Goal: Check status: Check status

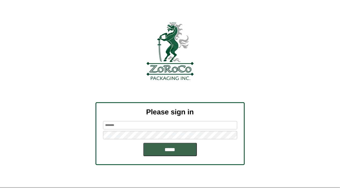
click at [116, 125] on input "text" at bounding box center [170, 125] width 134 height 8
type input "*********"
click at [168, 149] on input "*****" at bounding box center [170, 149] width 54 height 13
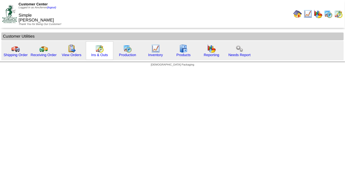
click at [96, 51] on img at bounding box center [99, 48] width 9 height 9
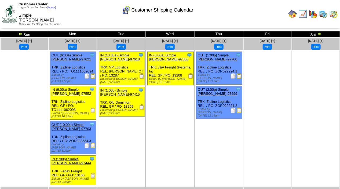
click at [319, 33] on img at bounding box center [320, 34] width 4 height 4
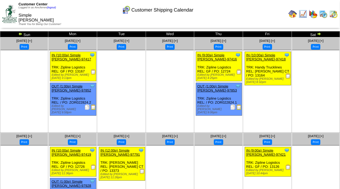
click at [319, 34] on img at bounding box center [319, 34] width 4 height 4
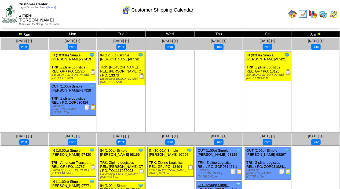
click at [321, 34] on img at bounding box center [319, 34] width 4 height 4
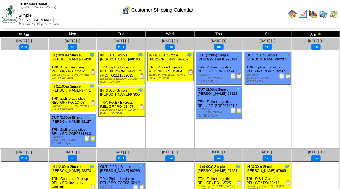
click at [321, 35] on img at bounding box center [320, 34] width 4 height 4
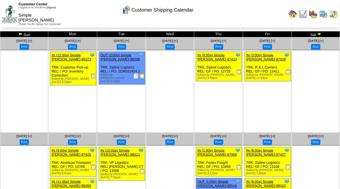
click at [320, 35] on img at bounding box center [319, 34] width 4 height 4
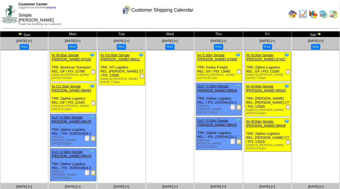
click at [320, 35] on img at bounding box center [319, 34] width 4 height 4
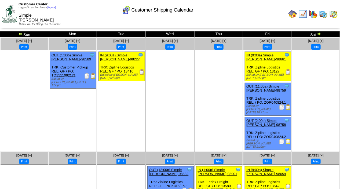
click at [320, 35] on img at bounding box center [319, 34] width 4 height 4
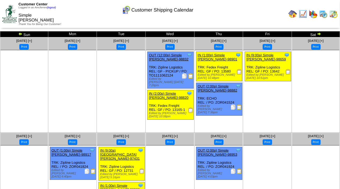
click at [320, 35] on img at bounding box center [319, 34] width 4 height 4
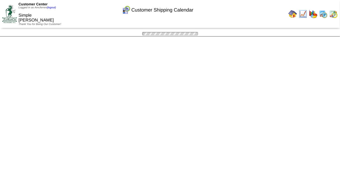
click at [0, 0] on img at bounding box center [0, 0] width 0 height 0
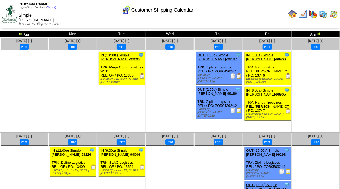
click at [320, 35] on img at bounding box center [319, 34] width 4 height 4
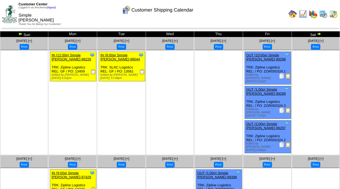
click at [319, 36] on img at bounding box center [319, 34] width 4 height 4
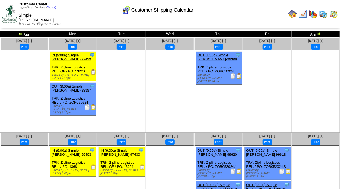
click at [319, 34] on img at bounding box center [319, 34] width 4 height 4
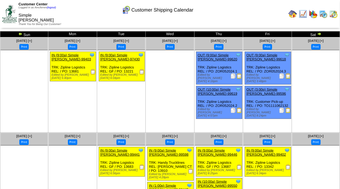
drag, startPoint x: 0, startPoint y: 0, endPoint x: 320, endPoint y: 34, distance: 321.9
click at [320, 34] on img at bounding box center [320, 34] width 4 height 4
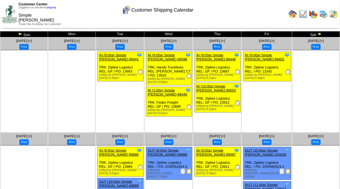
drag, startPoint x: 0, startPoint y: 0, endPoint x: 320, endPoint y: 34, distance: 321.8
click at [320, 34] on img at bounding box center [320, 34] width 4 height 4
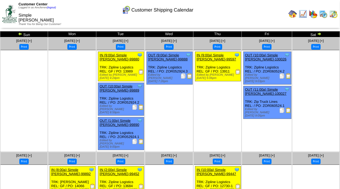
click at [319, 33] on img at bounding box center [320, 34] width 4 height 4
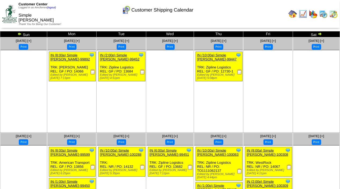
click at [319, 33] on img at bounding box center [320, 34] width 4 height 4
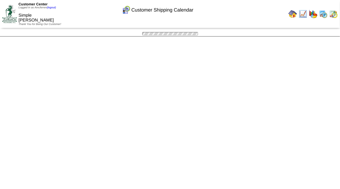
drag, startPoint x: 0, startPoint y: 0, endPoint x: 321, endPoint y: 35, distance: 322.5
click at [321, 35] on div "Customer Shipping Calendar Sun Mon Tue Wed Thu Fri [DATE] [+] Print" at bounding box center [170, 33] width 340 height 5
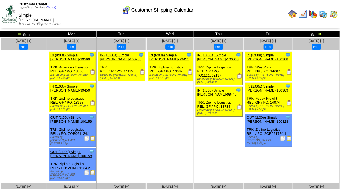
click at [320, 34] on img at bounding box center [320, 34] width 4 height 4
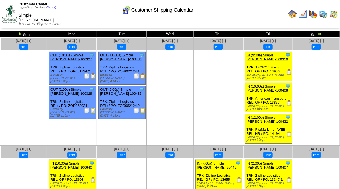
click at [322, 33] on td "Sat" at bounding box center [316, 34] width 47 height 6
click at [320, 34] on img at bounding box center [320, 34] width 4 height 4
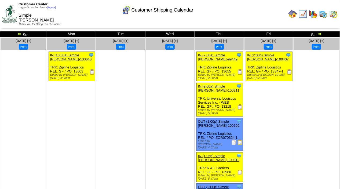
click at [320, 35] on img at bounding box center [320, 34] width 4 height 4
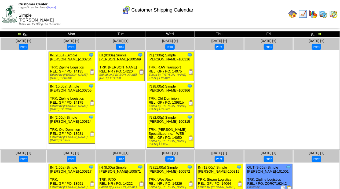
click at [320, 35] on img at bounding box center [320, 34] width 4 height 4
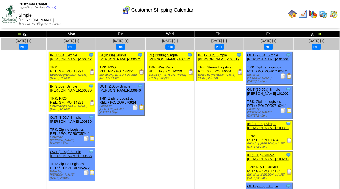
click at [320, 35] on img at bounding box center [320, 34] width 4 height 4
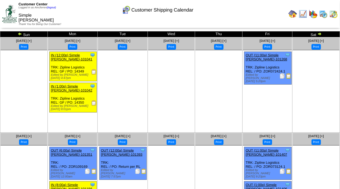
click at [320, 35] on img at bounding box center [320, 34] width 4 height 4
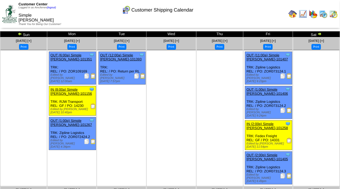
click at [320, 35] on img at bounding box center [320, 34] width 4 height 4
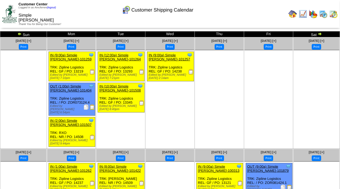
click at [320, 35] on img at bounding box center [320, 34] width 4 height 4
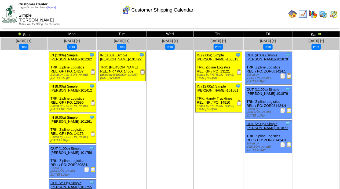
click at [320, 35] on img at bounding box center [320, 34] width 4 height 4
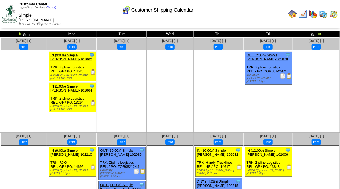
click at [320, 35] on img at bounding box center [320, 34] width 4 height 4
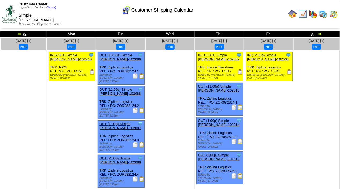
click at [318, 35] on img at bounding box center [320, 34] width 4 height 4
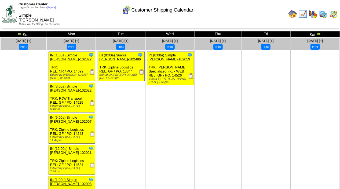
click at [318, 35] on img at bounding box center [319, 34] width 4 height 4
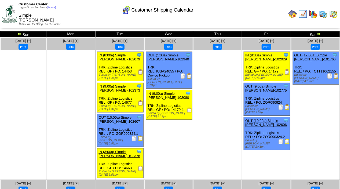
click at [318, 36] on link at bounding box center [318, 35] width 5 height 4
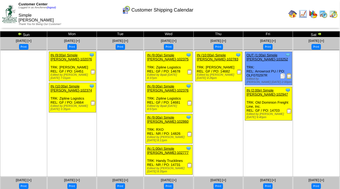
click at [295, 11] on img at bounding box center [293, 14] width 9 height 9
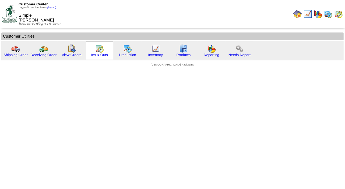
click at [99, 51] on img at bounding box center [99, 48] width 9 height 9
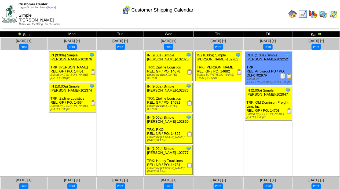
click at [289, 76] on img at bounding box center [289, 75] width 5 height 5
click at [127, 11] on img at bounding box center [126, 10] width 9 height 9
click at [321, 33] on img at bounding box center [320, 34] width 4 height 4
click at [322, 33] on td "Sat" at bounding box center [316, 34] width 47 height 6
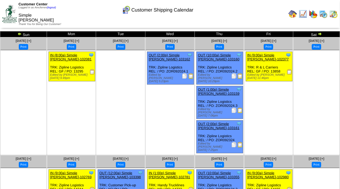
click at [320, 35] on img at bounding box center [320, 34] width 4 height 4
click at [320, 33] on img at bounding box center [320, 34] width 4 height 4
click at [320, 34] on img at bounding box center [320, 34] width 4 height 4
click at [319, 34] on img at bounding box center [320, 34] width 4 height 4
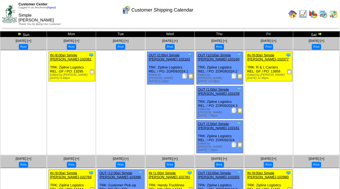
click at [319, 34] on img at bounding box center [320, 34] width 4 height 4
click at [320, 34] on img at bounding box center [320, 34] width 4 height 4
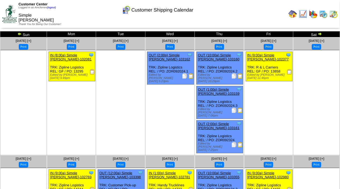
click at [320, 34] on img at bounding box center [320, 34] width 4 height 4
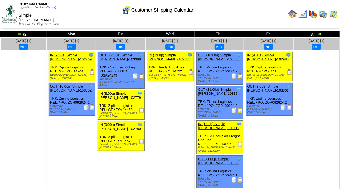
click at [320, 34] on img at bounding box center [320, 34] width 4 height 4
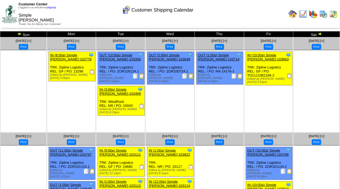
click at [320, 34] on img at bounding box center [320, 34] width 4 height 4
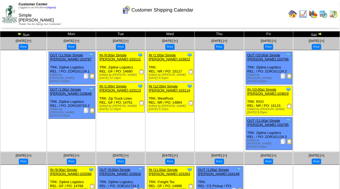
click at [319, 35] on img at bounding box center [320, 34] width 4 height 4
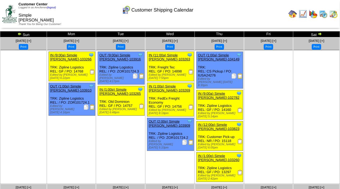
click at [320, 34] on img at bounding box center [320, 34] width 4 height 4
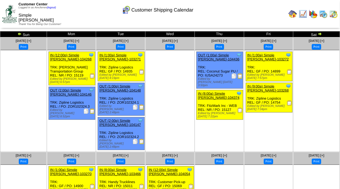
click at [322, 34] on td "Sat" at bounding box center [317, 34] width 47 height 6
click at [320, 34] on img at bounding box center [320, 34] width 4 height 4
click at [319, 34] on img at bounding box center [320, 34] width 4 height 4
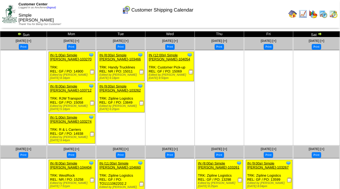
click at [318, 33] on img at bounding box center [320, 34] width 4 height 4
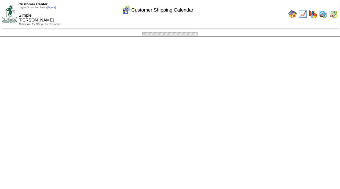
click at [0, 0] on img at bounding box center [0, 0] width 0 height 0
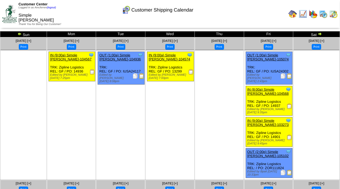
click at [318, 33] on img at bounding box center [320, 34] width 4 height 4
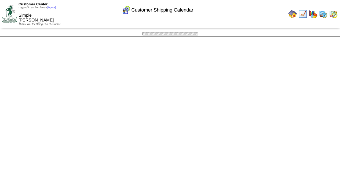
click at [0, 0] on img at bounding box center [0, 0] width 0 height 0
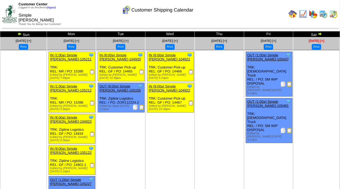
click at [322, 39] on span "Nov 30 [+]" at bounding box center [317, 41] width 16 height 4
click at [320, 33] on img at bounding box center [320, 34] width 4 height 4
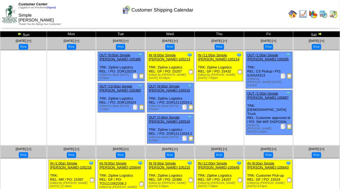
drag, startPoint x: 0, startPoint y: 0, endPoint x: 320, endPoint y: 33, distance: 321.7
click at [320, 33] on img at bounding box center [320, 34] width 4 height 4
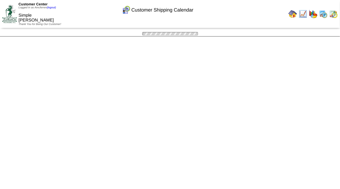
click at [0, 0] on img at bounding box center [0, 0] width 0 height 0
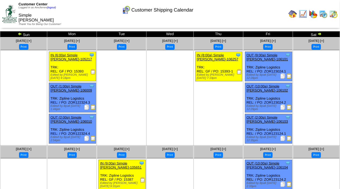
click at [319, 34] on img at bounding box center [320, 34] width 4 height 4
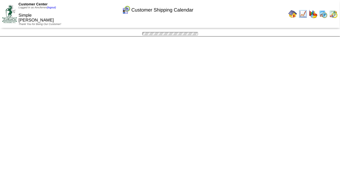
click at [0, 0] on img at bounding box center [0, 0] width 0 height 0
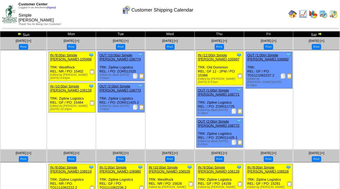
click at [319, 34] on img at bounding box center [320, 34] width 4 height 4
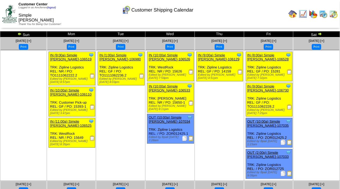
click at [319, 34] on img at bounding box center [320, 34] width 4 height 4
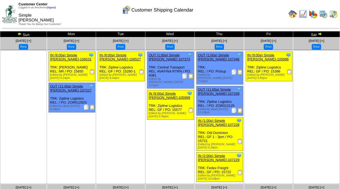
click at [319, 34] on img at bounding box center [320, 34] width 4 height 4
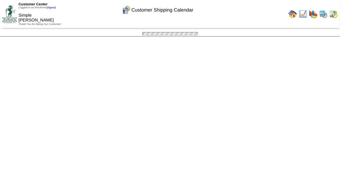
click at [0, 0] on img at bounding box center [0, 0] width 0 height 0
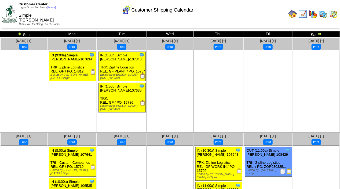
drag, startPoint x: 0, startPoint y: 0, endPoint x: 318, endPoint y: 33, distance: 319.6
click at [319, 33] on img at bounding box center [320, 34] width 4 height 4
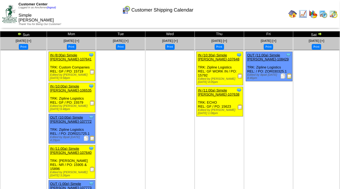
click at [319, 33] on img at bounding box center [320, 34] width 4 height 4
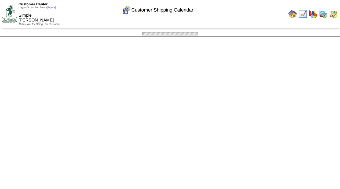
click at [0, 0] on img at bounding box center [0, 0] width 0 height 0
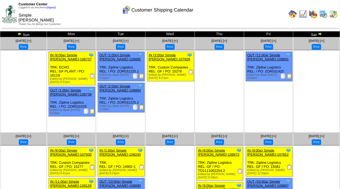
click at [319, 34] on img at bounding box center [320, 34] width 4 height 4
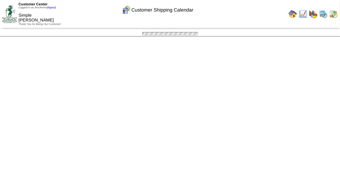
click at [0, 0] on img at bounding box center [0, 0] width 0 height 0
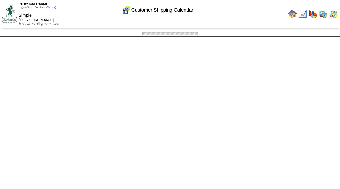
drag, startPoint x: 0, startPoint y: 0, endPoint x: 320, endPoint y: 33, distance: 321.2
click at [0, 0] on img at bounding box center [0, 0] width 0 height 0
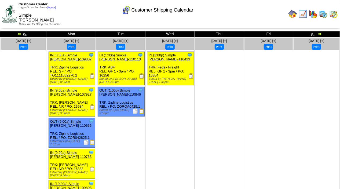
click at [320, 33] on img at bounding box center [320, 34] width 4 height 4
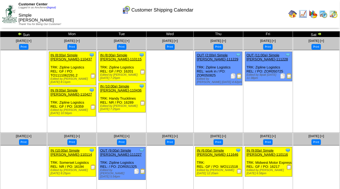
click at [320, 35] on img at bounding box center [320, 34] width 4 height 4
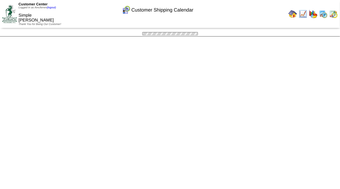
click at [0, 0] on img at bounding box center [0, 0] width 0 height 0
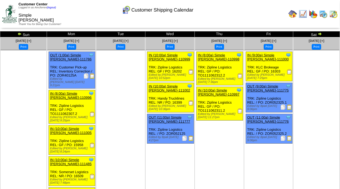
click at [320, 35] on img at bounding box center [320, 34] width 4 height 4
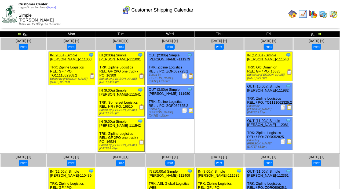
click at [320, 35] on img at bounding box center [320, 34] width 4 height 4
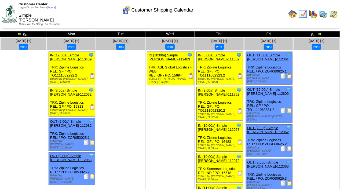
click at [320, 33] on img at bounding box center [320, 34] width 4 height 4
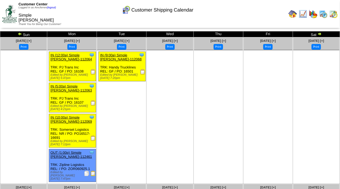
click at [320, 34] on img at bounding box center [320, 34] width 4 height 4
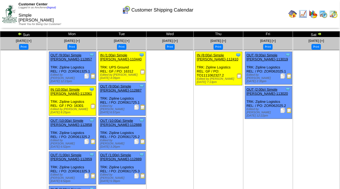
click at [320, 34] on img at bounding box center [320, 34] width 4 height 4
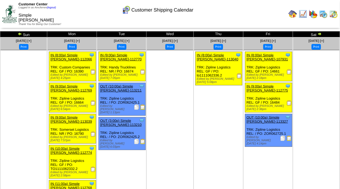
click at [319, 34] on img at bounding box center [320, 34] width 4 height 4
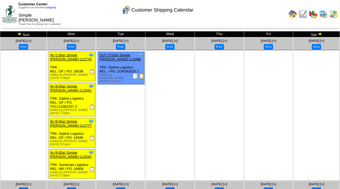
click at [318, 34] on img at bounding box center [320, 34] width 4 height 4
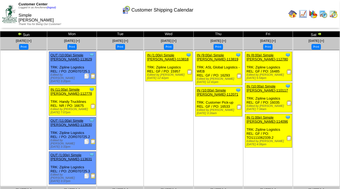
click at [320, 34] on img at bounding box center [320, 34] width 4 height 4
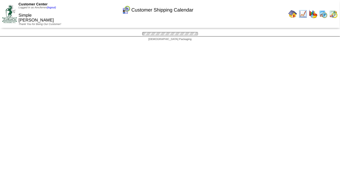
click at [0, 0] on img at bounding box center [0, 0] width 0 height 0
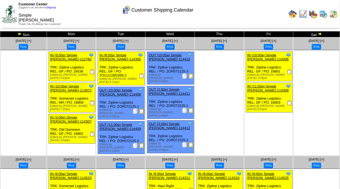
click at [320, 35] on img at bounding box center [320, 34] width 4 height 4
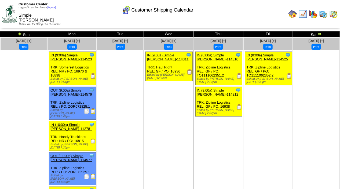
click at [320, 35] on img at bounding box center [320, 34] width 4 height 4
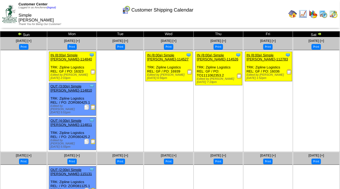
click at [320, 35] on img at bounding box center [320, 34] width 4 height 4
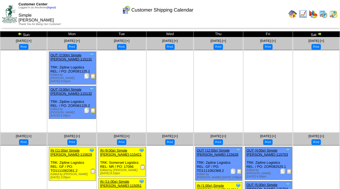
click at [320, 35] on img at bounding box center [320, 34] width 4 height 4
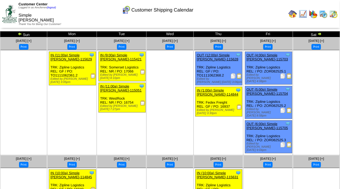
click at [320, 35] on img at bounding box center [320, 34] width 4 height 4
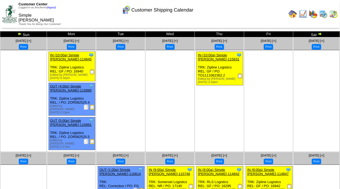
click at [321, 32] on img at bounding box center [320, 34] width 4 height 4
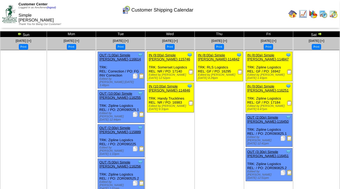
click at [319, 34] on img at bounding box center [320, 34] width 4 height 4
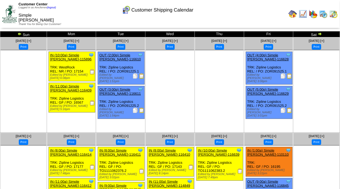
click at [320, 34] on img at bounding box center [320, 34] width 4 height 4
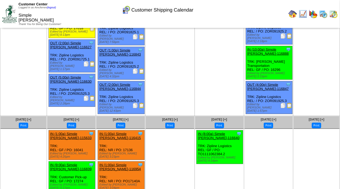
scroll to position [106, 0]
